Goal: Information Seeking & Learning: Learn about a topic

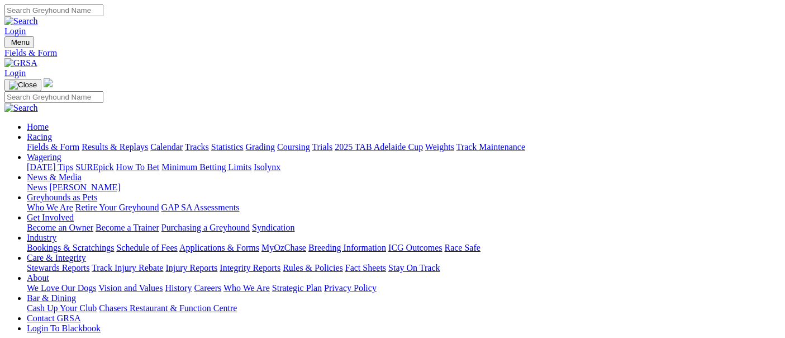
scroll to position [310, 0]
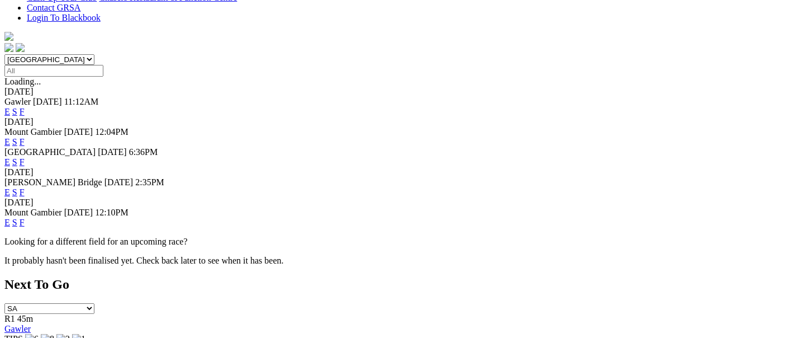
click at [25, 187] on link "F" at bounding box center [22, 191] width 5 height 9
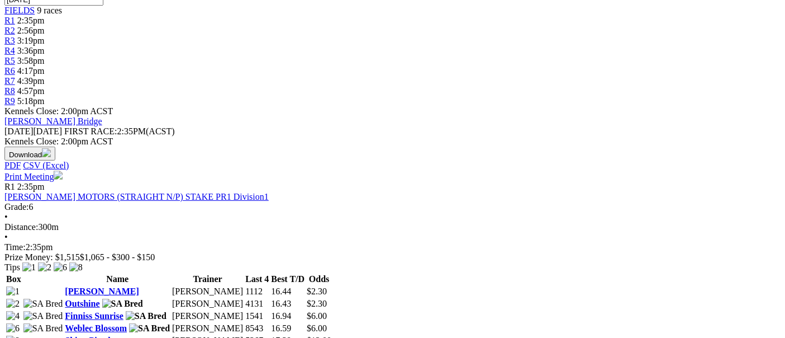
scroll to position [496, 0]
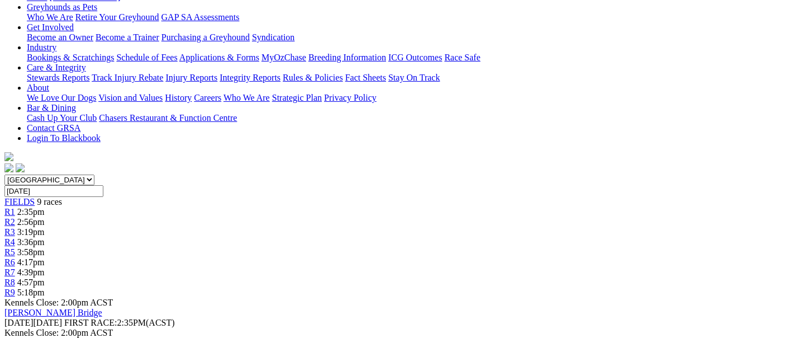
scroll to position [186, 0]
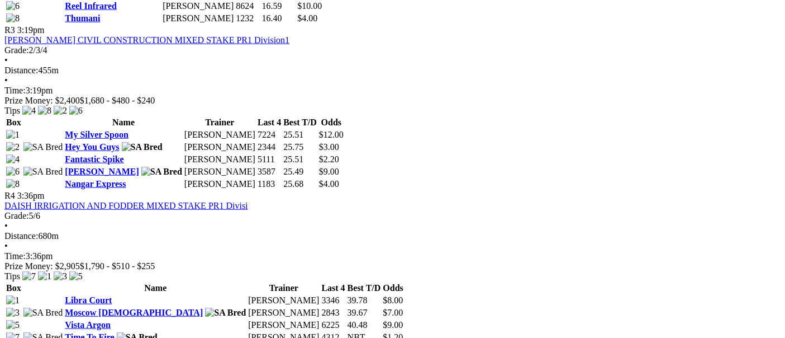
scroll to position [869, 0]
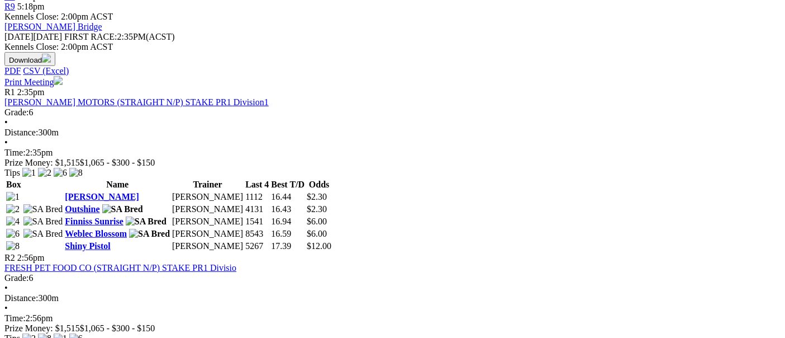
scroll to position [621, 0]
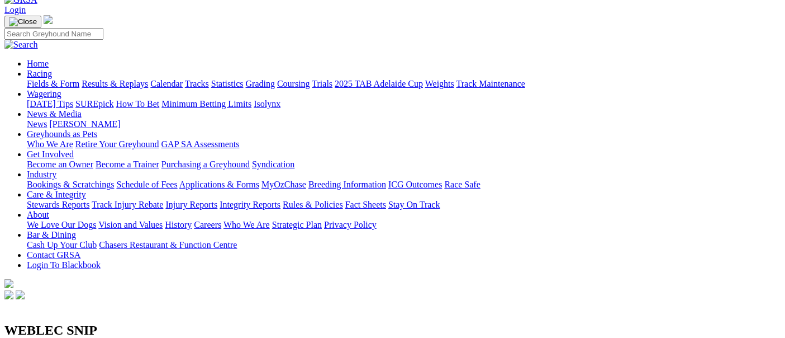
scroll to position [62, 0]
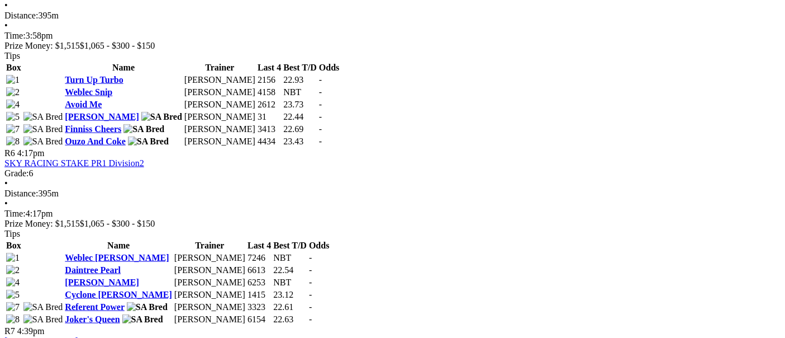
scroll to position [1242, 0]
